Goal: Information Seeking & Learning: Find specific fact

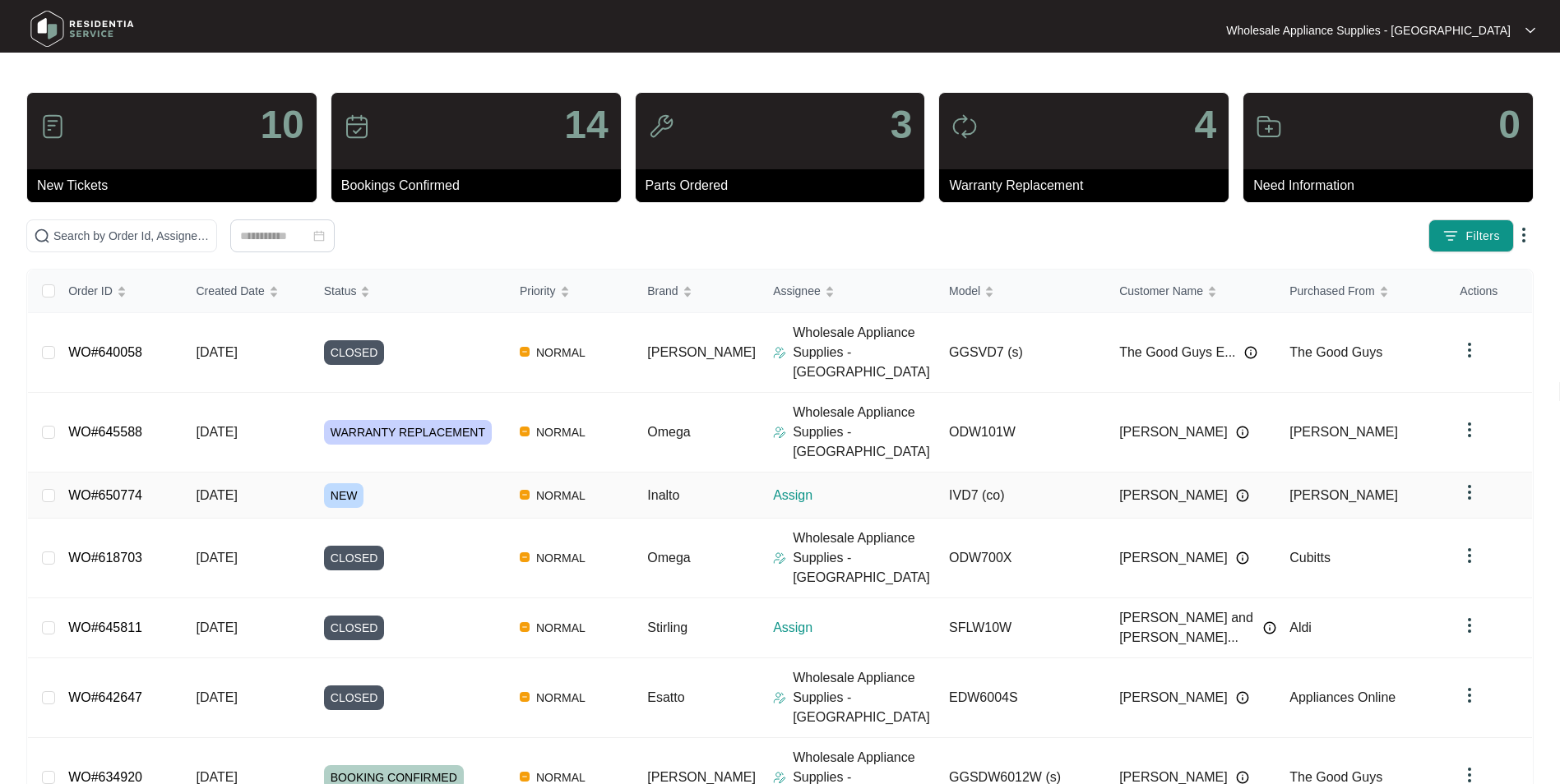
click at [233, 454] on div "Order ID Created Date Status Priority Brand Assignee Model Customer Name Purcha…" at bounding box center [780, 683] width 1504 height 827
click at [230, 488] on span "[DATE]" at bounding box center [216, 495] width 41 height 14
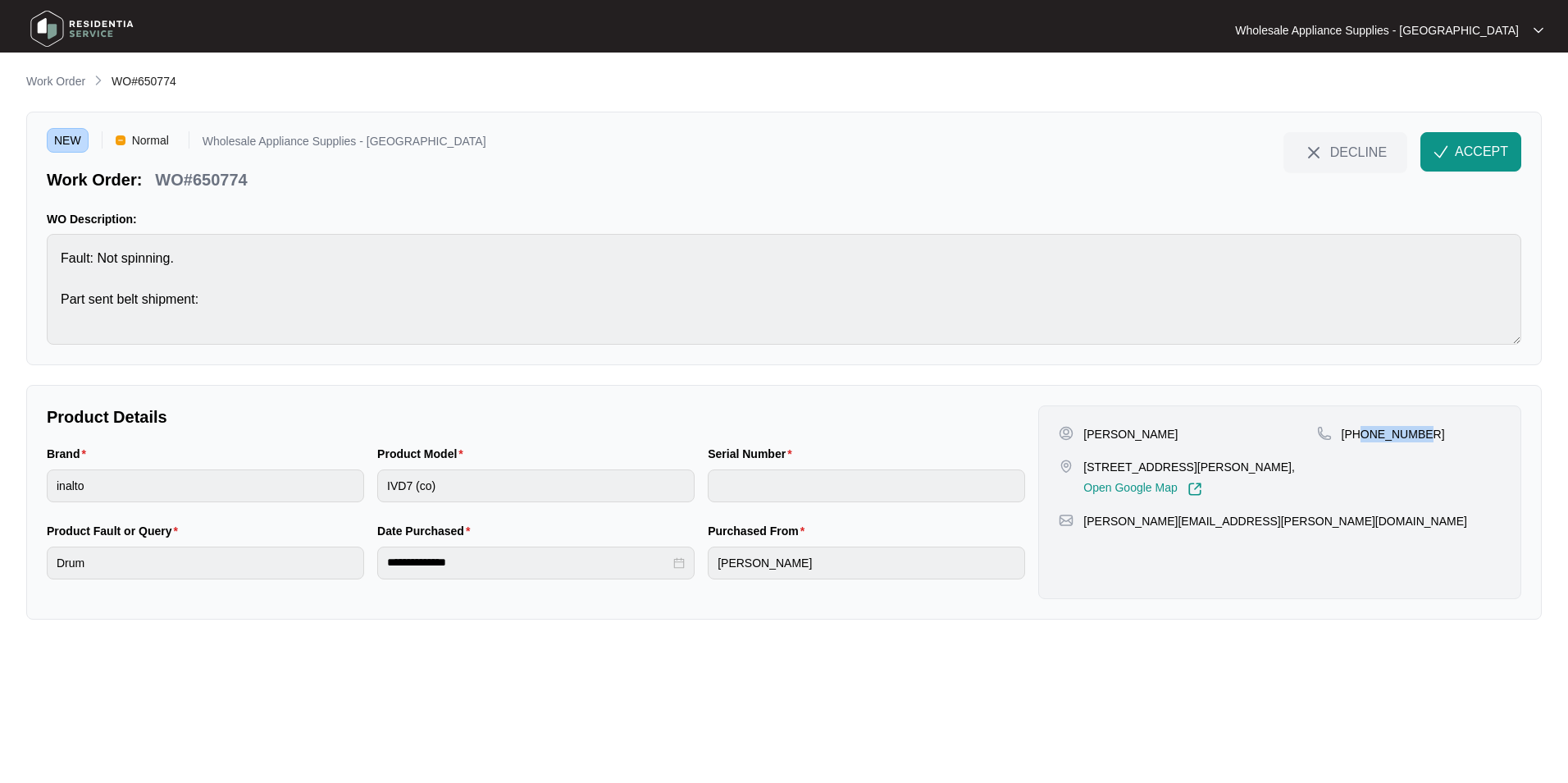
drag, startPoint x: 1418, startPoint y: 433, endPoint x: 1362, endPoint y: 440, distance: 56.4
click at [1362, 440] on p "[PHONE_NUMBER]" at bounding box center [1393, 433] width 103 height 17
copy p "450361140"
click at [1142, 433] on p "[PERSON_NAME]" at bounding box center [1131, 433] width 95 height 17
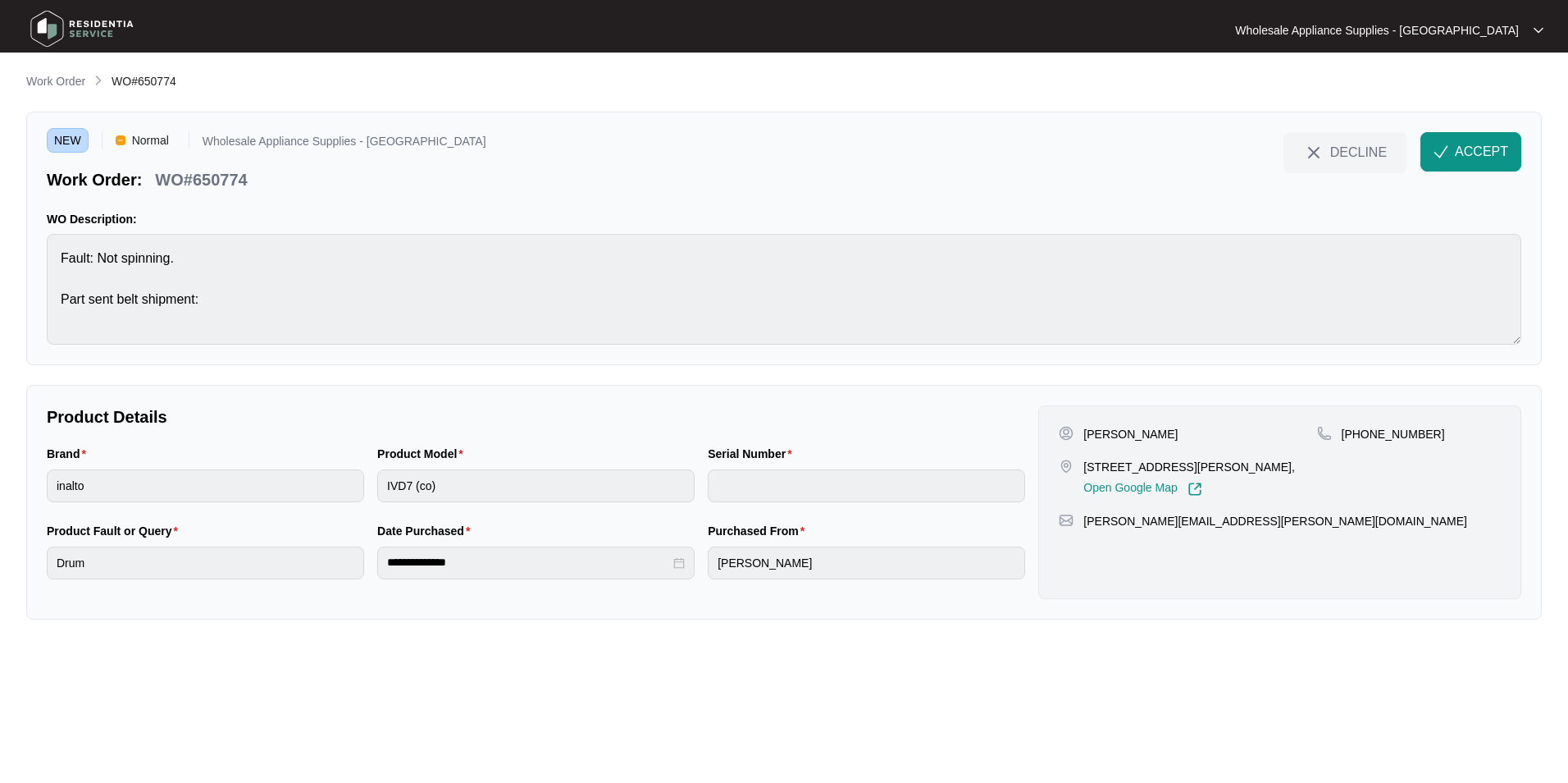
copy p "[PERSON_NAME]"
drag, startPoint x: 1140, startPoint y: 466, endPoint x: 1082, endPoint y: 470, distance: 58.1
click at [1082, 470] on div "[STREET_ADDRESS][PERSON_NAME], Open Google Map" at bounding box center [1187, 477] width 258 height 38
copy p "51 [PERSON_NAME] S"
drag, startPoint x: 1236, startPoint y: 525, endPoint x: 1085, endPoint y: 537, distance: 151.5
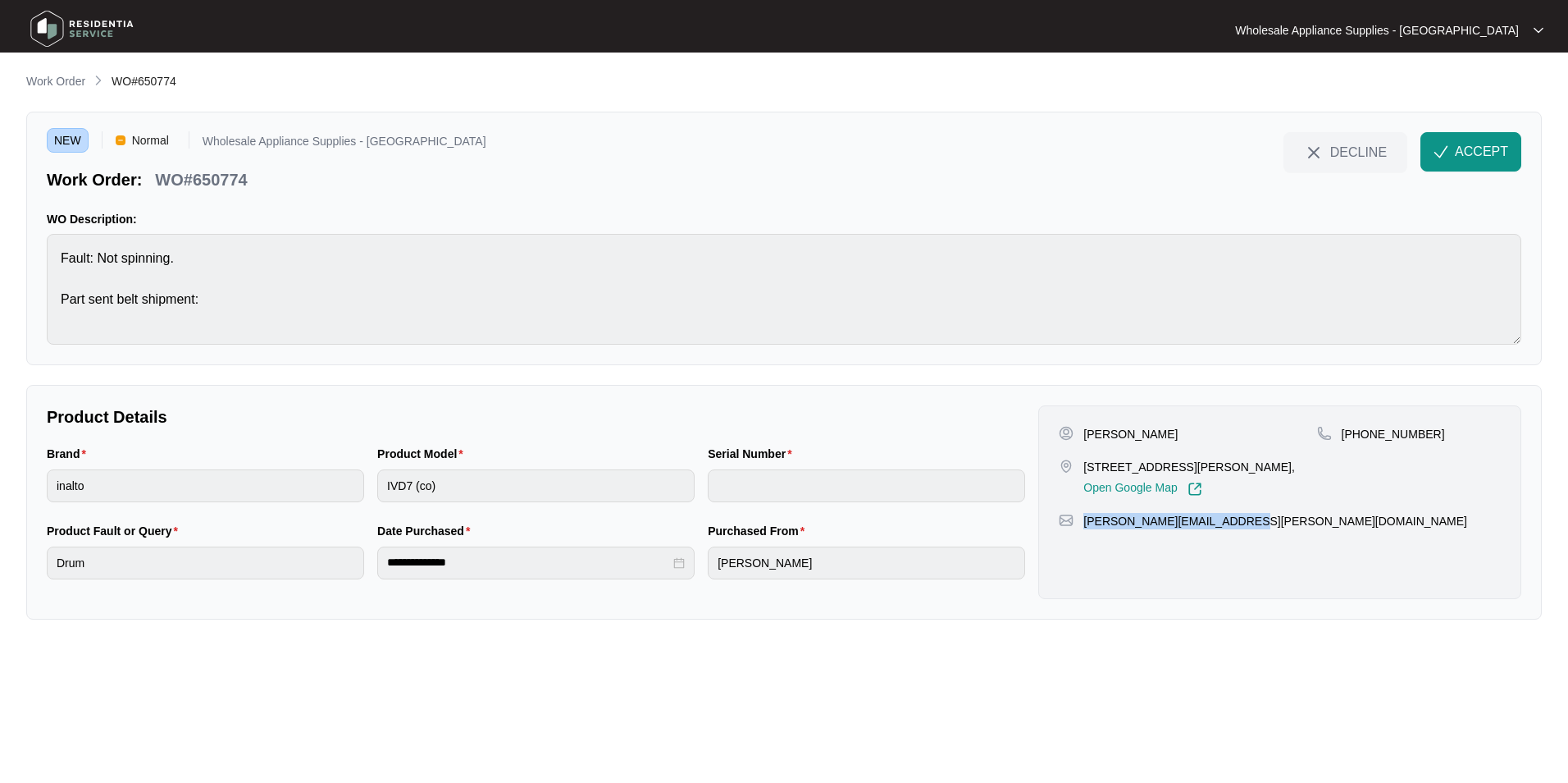
click at [1085, 537] on div "[PERSON_NAME] [STREET_ADDRESS][PERSON_NAME], Open Google Map [PHONE_NUMBER] [PE…" at bounding box center [1279, 502] width 483 height 193
copy p "[PERSON_NAME][EMAIL_ADDRESS][PERSON_NAME][DOMAIN_NAME]"
click at [236, 185] on p "WO#650774" at bounding box center [201, 180] width 92 height 23
copy p "650774"
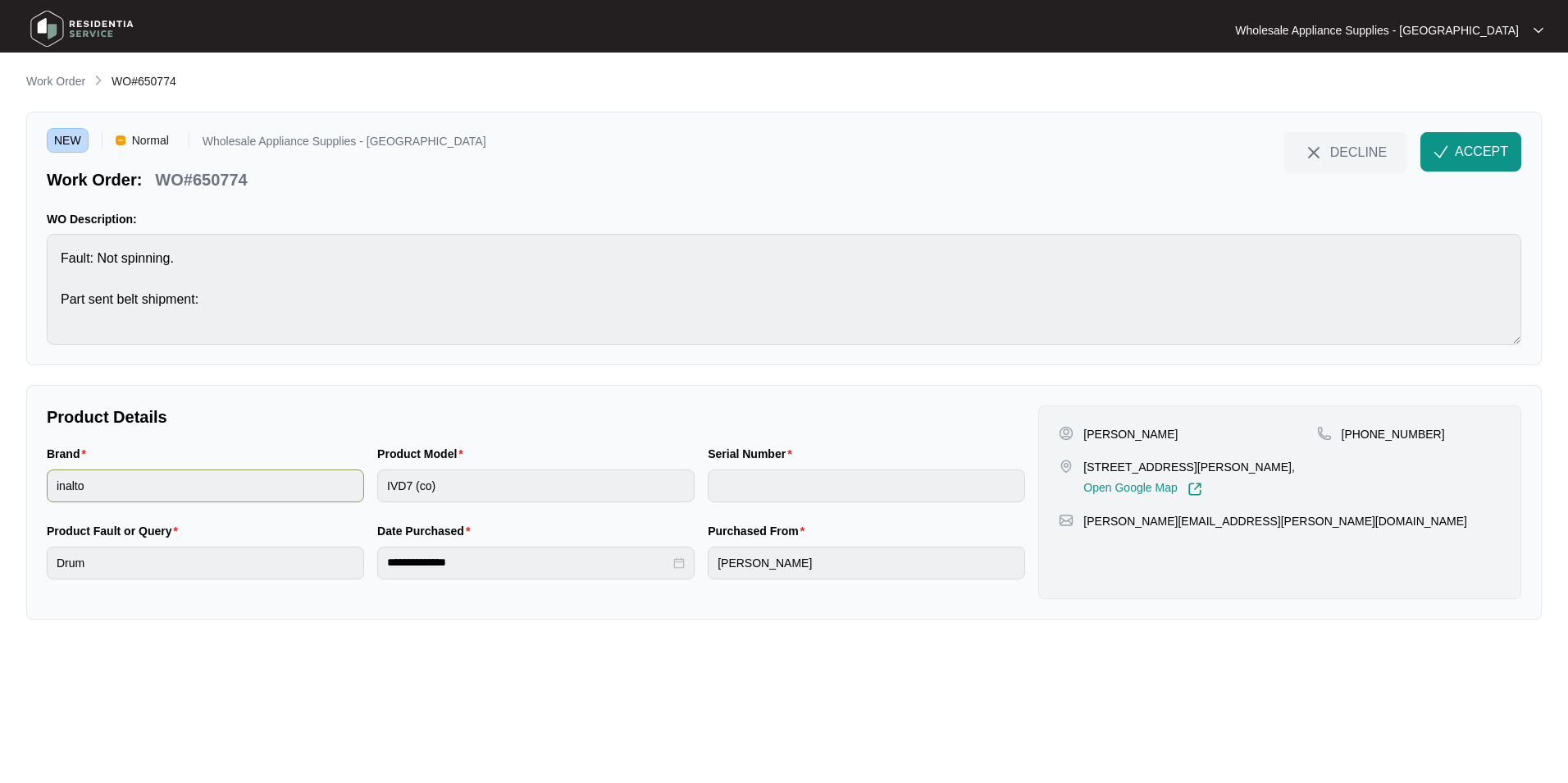
click at [351, 489] on div "Brand inalto Product Model IVD7 (co) Serial Number" at bounding box center [536, 483] width 991 height 77
click at [388, 574] on div "**********" at bounding box center [536, 563] width 317 height 33
click at [1460, 146] on span "ACCEPT" at bounding box center [1481, 151] width 54 height 20
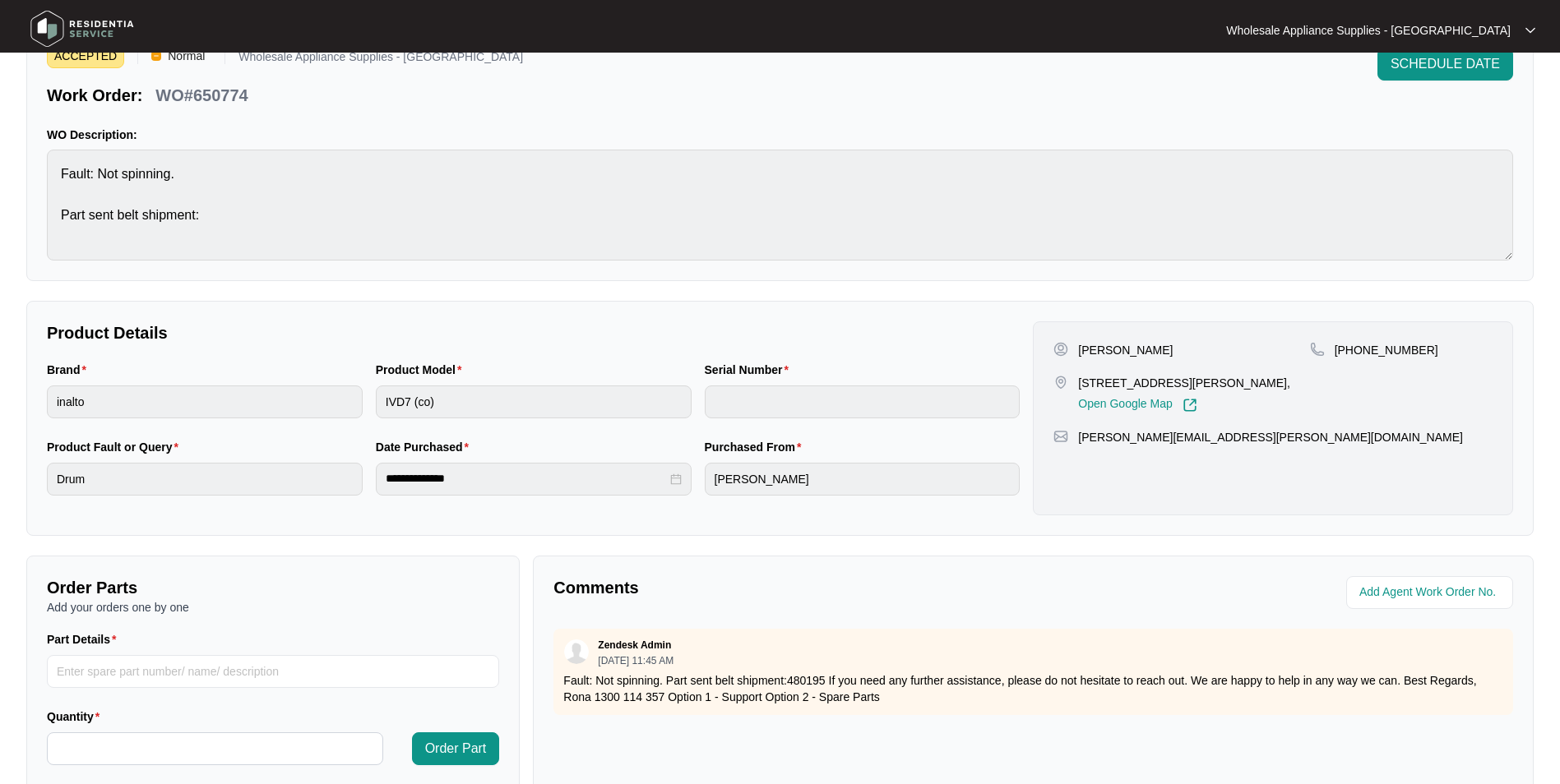
scroll to position [164, 0]
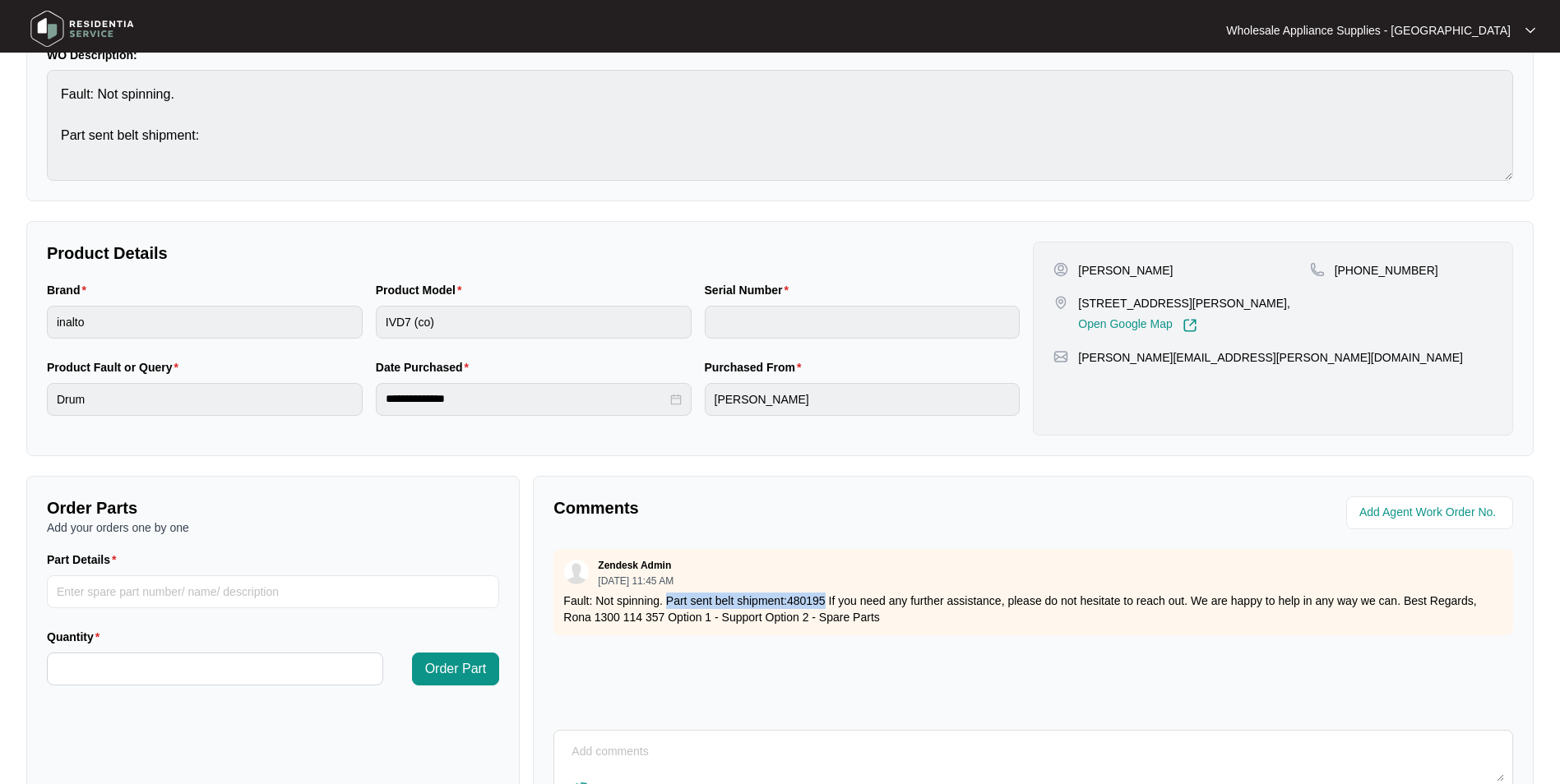
drag, startPoint x: 666, startPoint y: 600, endPoint x: 825, endPoint y: 599, distance: 159.0
click at [825, 599] on p "Fault: Not spinning. Part sent belt shipment:480195 If you need any further ass…" at bounding box center [1033, 609] width 940 height 33
copy p "Part sent belt shipment:480195"
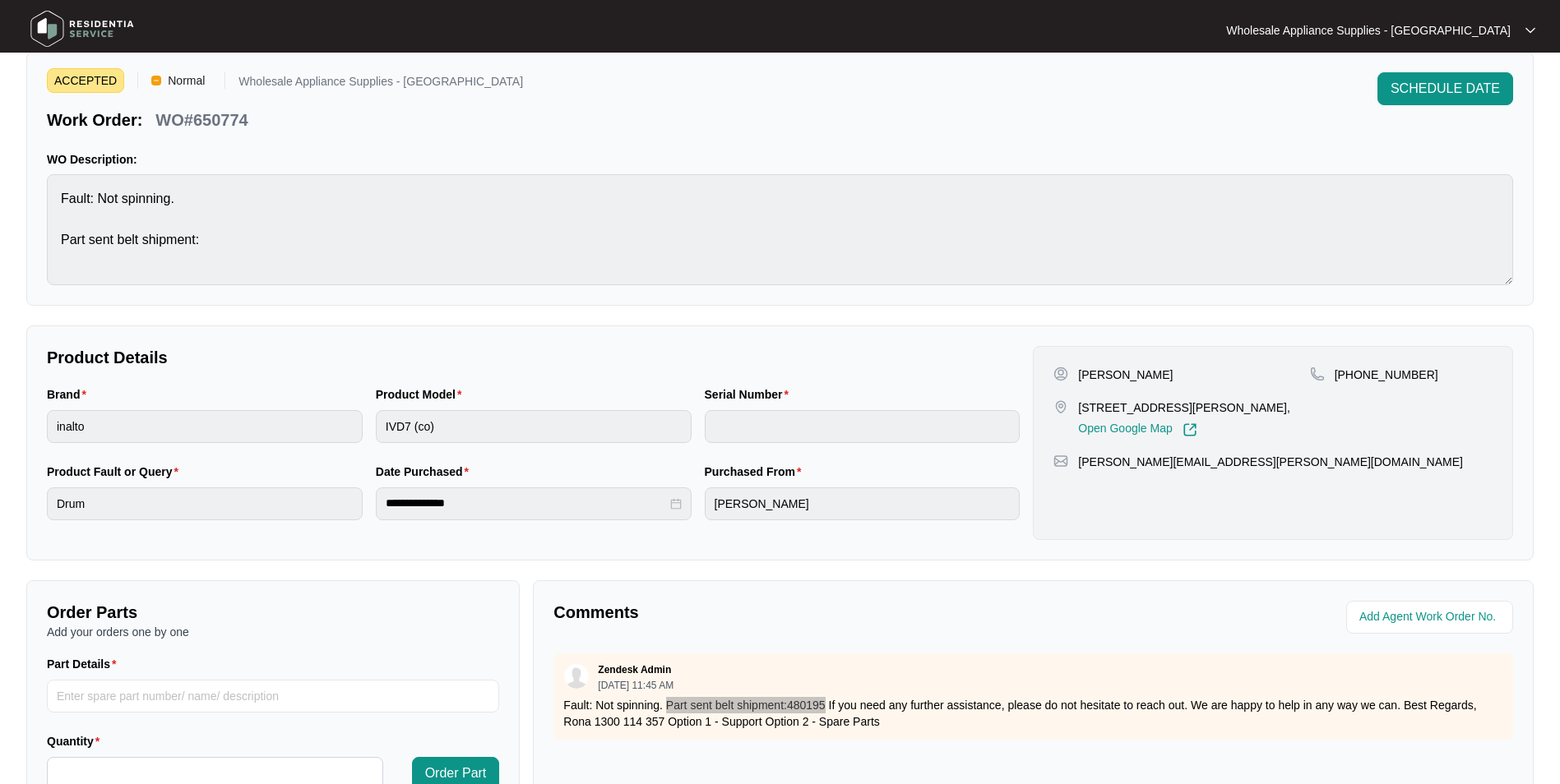
scroll to position [0, 0]
